Goal: Task Accomplishment & Management: Use online tool/utility

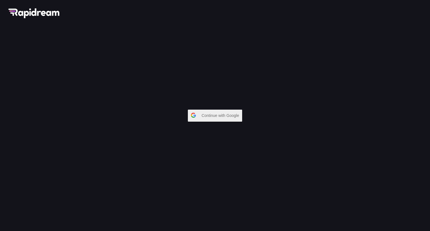
click at [220, 116] on span "Continue with Google" at bounding box center [221, 116] width 40 height 10
click at [222, 120] on span "Continue with Google" at bounding box center [221, 116] width 40 height 10
click at [209, 116] on span "Continue with Google" at bounding box center [221, 116] width 40 height 10
click at [206, 120] on span "Continue with Google" at bounding box center [221, 116] width 40 height 10
click at [276, 101] on div "Continue with Google" at bounding box center [215, 115] width 430 height 231
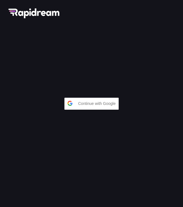
click at [98, 104] on span "Continue with Google" at bounding box center [98, 103] width 40 height 10
